Goal: Information Seeking & Learning: Learn about a topic

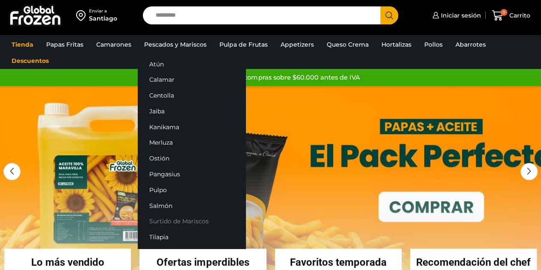
click at [158, 223] on link "Surtido de Mariscos" at bounding box center [192, 221] width 108 height 16
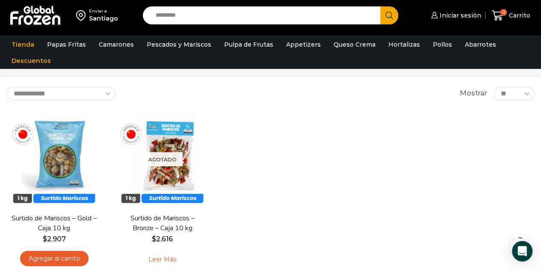
scroll to position [128, 0]
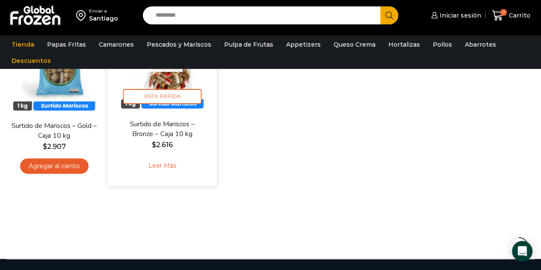
click at [159, 126] on link "Surtido de Mariscos – Bronze – Caja 10 kg" at bounding box center [162, 129] width 86 height 20
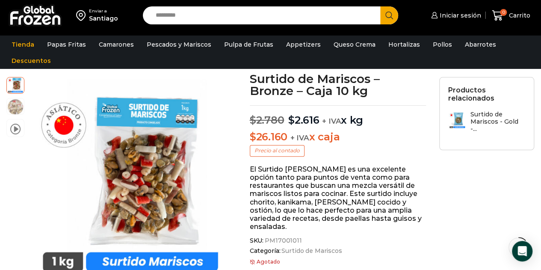
scroll to position [129, 0]
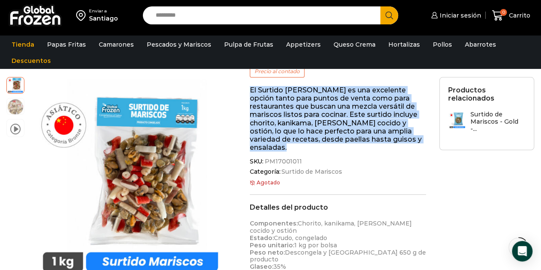
drag, startPoint x: 249, startPoint y: 89, endPoint x: 289, endPoint y: 147, distance: 69.7
click at [289, 147] on div "Surtido de Mariscos – Bronze – Caja 10 kg $ 2.780 Original price was: $2.780. $…" at bounding box center [337, 254] width 189 height 521
copy p "El Surtido [PERSON_NAME] es una excelente opción tanto para puntos de venta com…"
click at [313, 142] on p "El Surtido [PERSON_NAME] es una excelente opción tanto para puntos de venta com…" at bounding box center [338, 119] width 177 height 66
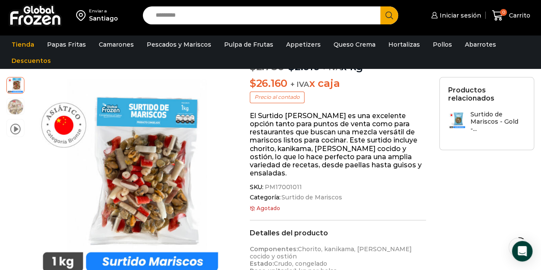
scroll to position [86, 0]
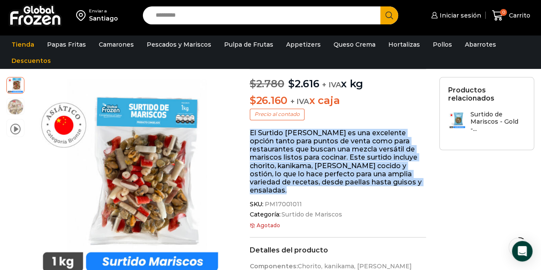
drag, startPoint x: 250, startPoint y: 132, endPoint x: 289, endPoint y: 190, distance: 70.2
click at [289, 190] on p "El Surtido [PERSON_NAME] es una excelente opción tanto para puntos de venta com…" at bounding box center [338, 162] width 177 height 66
copy p "El Surtido [PERSON_NAME] es una excelente opción tanto para puntos de venta com…"
click at [336, 161] on p "El Surtido [PERSON_NAME] es una excelente opción tanto para puntos de venta com…" at bounding box center [338, 162] width 177 height 66
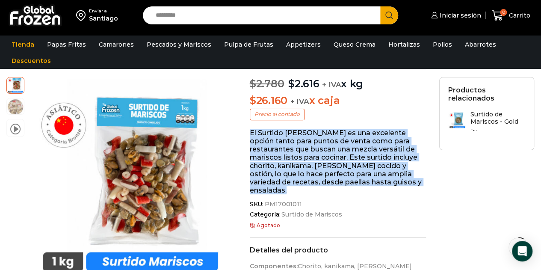
drag, startPoint x: 250, startPoint y: 132, endPoint x: 288, endPoint y: 189, distance: 69.3
click at [288, 189] on p "El Surtido [PERSON_NAME] es una excelente opción tanto para puntos de venta com…" at bounding box center [338, 162] width 177 height 66
copy p "El Surtido [PERSON_NAME] es una excelente opción tanto para puntos de venta com…"
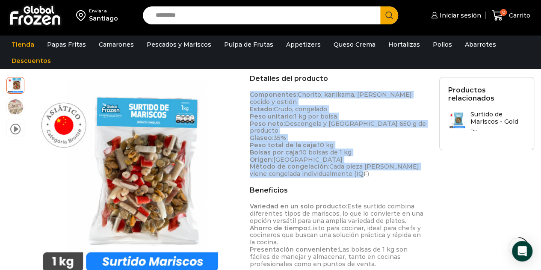
drag, startPoint x: 250, startPoint y: 94, endPoint x: 355, endPoint y: 165, distance: 126.6
click at [355, 165] on p "Componentes: Chorito, kanikama, calamar, camarón cocido y ostión Estado: Crudo,…" at bounding box center [338, 134] width 177 height 86
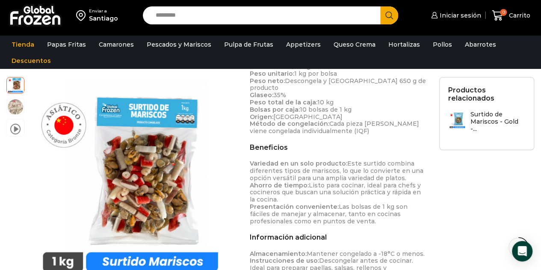
click at [354, 165] on p "Variedad en un solo producto: Este surtido combina diferentes tipos de mariscos…" at bounding box center [338, 192] width 177 height 65
drag, startPoint x: 251, startPoint y: 156, endPoint x: 334, endPoint y: 212, distance: 100.4
click at [334, 212] on p "Variedad en un solo producto: Este surtido combina diferentes tipos de mariscos…" at bounding box center [338, 192] width 177 height 65
copy p "Variedad en un solo producto: Este surtido combina diferentes tipos de mariscos…"
click at [334, 212] on p "Variedad en un solo producto: Este surtido combina diferentes tipos de mariscos…" at bounding box center [338, 192] width 177 height 65
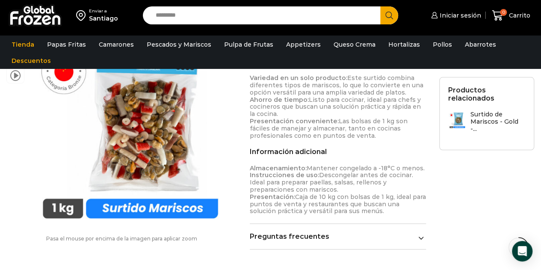
click at [335, 180] on p "Almacenamiento: Mantener congelado a -18°C o menos. Instrucciones de uso: Desco…" at bounding box center [338, 190] width 177 height 50
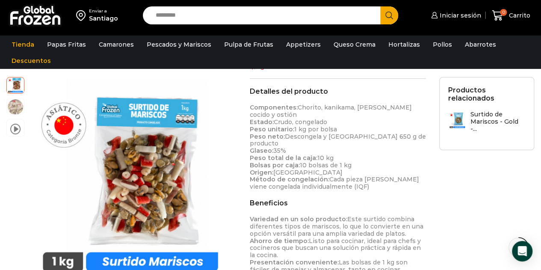
scroll to position [257, 0]
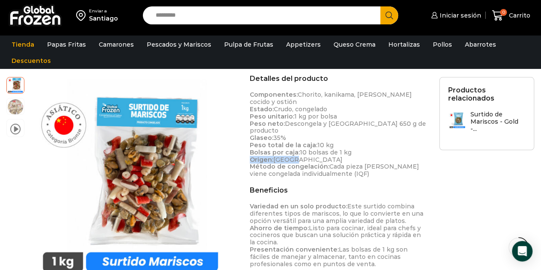
copy p "Origen: China"
click at [305, 191] on div "Beneficios Variedad en un solo producto: Este surtido combina diferentes tipos …" at bounding box center [338, 226] width 177 height 81
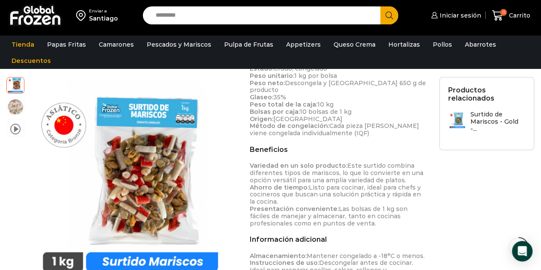
scroll to position [386, 0]
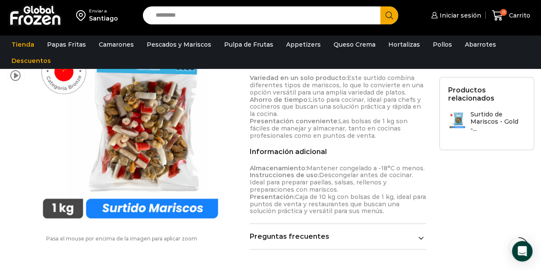
click at [315, 181] on p "Almacenamiento: Mantener congelado a -18°C o menos. Instrucciones de uso: Desco…" at bounding box center [338, 190] width 177 height 50
drag, startPoint x: 250, startPoint y: 161, endPoint x: 362, endPoint y: 203, distance: 119.6
click at [362, 203] on p "Almacenamiento: Mantener congelado a -18°C o menos. Instrucciones de uso: Desco…" at bounding box center [338, 190] width 177 height 50
copy p "Almacenamiento: Mantener congelado a -18°C o menos. Instrucciones de uso: Desco…"
